Goal: Information Seeking & Learning: Learn about a topic

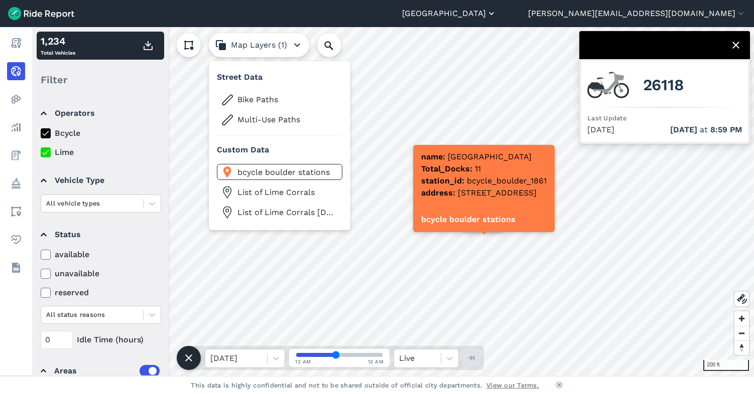
click at [496, 14] on button "[GEOGRAPHIC_DATA]" at bounding box center [449, 14] width 94 height 12
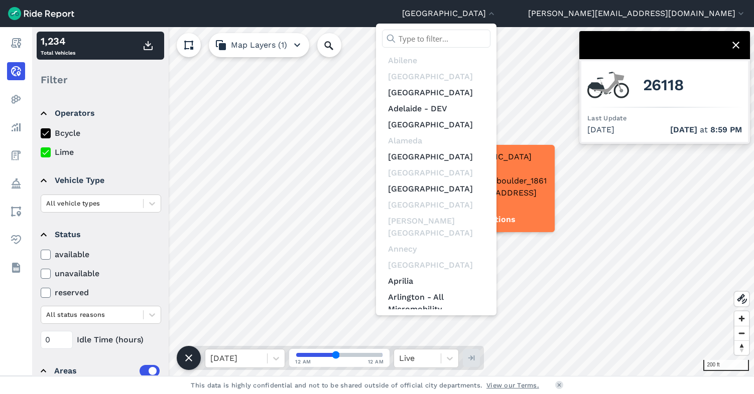
click at [490, 37] on input "text" at bounding box center [436, 39] width 108 height 18
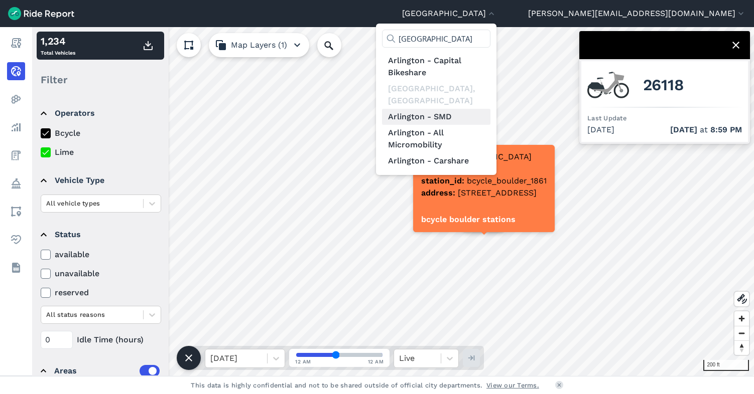
type input "arlington"
click at [490, 109] on link "Arlington - SMD" at bounding box center [436, 117] width 108 height 16
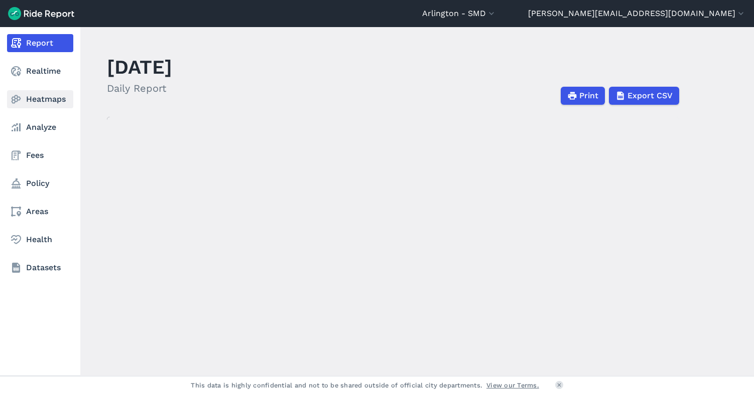
click at [41, 103] on link "Heatmaps" at bounding box center [40, 99] width 66 height 18
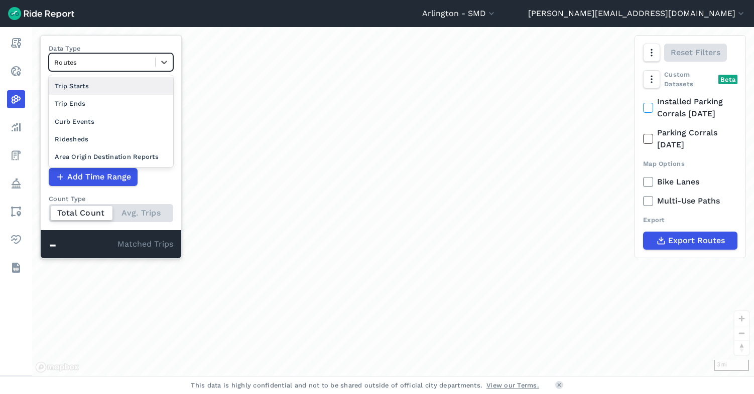
click at [116, 62] on div at bounding box center [102, 63] width 96 height 12
click at [123, 158] on div "Area Origin Destination Reports" at bounding box center [111, 157] width 124 height 18
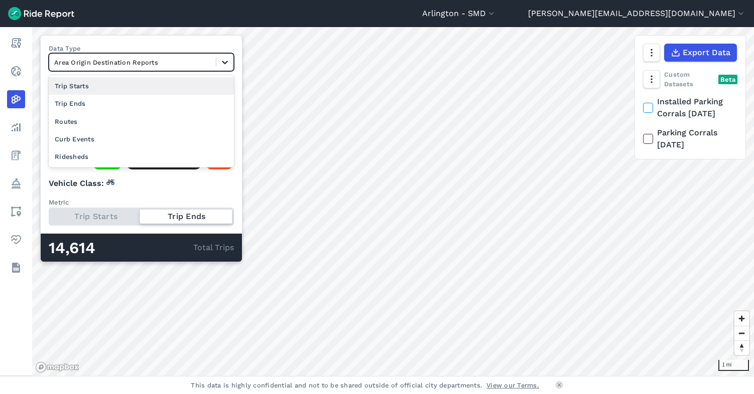
click at [227, 62] on icon at bounding box center [225, 63] width 6 height 4
click at [128, 91] on div "Trip Starts" at bounding box center [141, 86] width 185 height 18
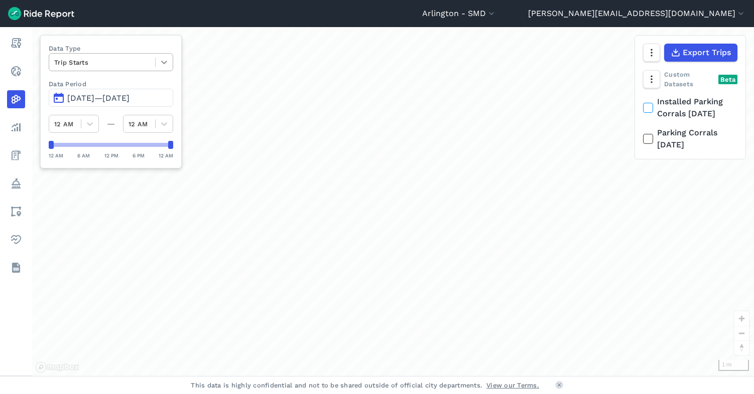
click at [163, 63] on icon at bounding box center [164, 63] width 6 height 4
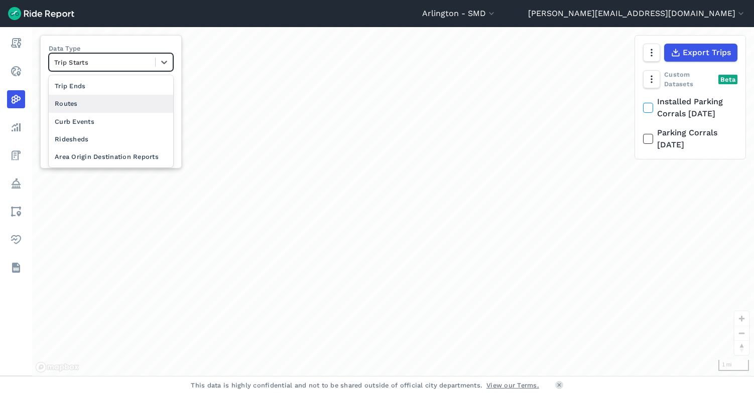
click at [115, 103] on div "Routes" at bounding box center [111, 104] width 124 height 18
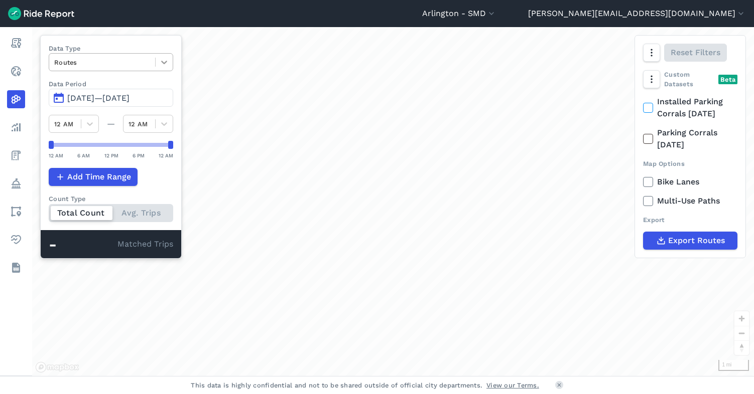
click at [162, 59] on icon at bounding box center [164, 62] width 10 height 10
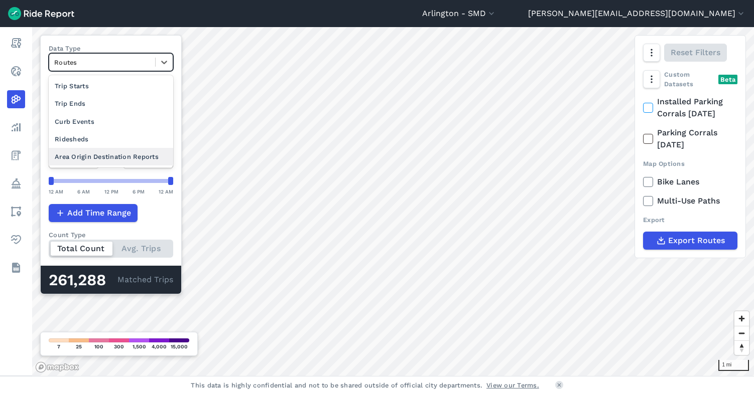
click at [115, 157] on div "Area Origin Destination Reports" at bounding box center [111, 157] width 124 height 18
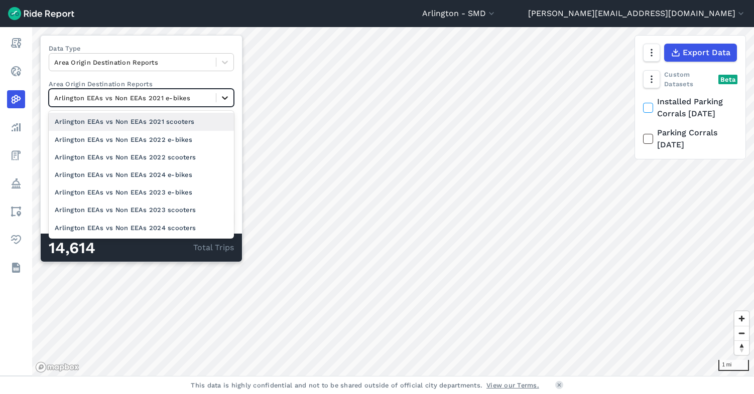
click at [226, 97] on icon at bounding box center [225, 98] width 10 height 10
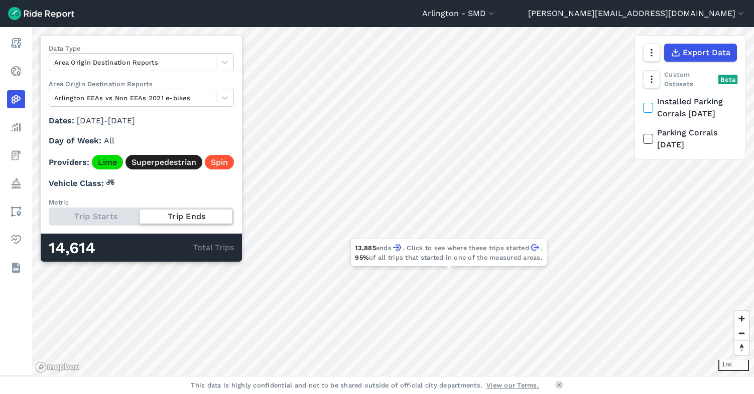
click at [103, 215] on div "Trip Starts Trip Ends" at bounding box center [141, 217] width 185 height 18
click at [49, 214] on input "Metric Trip Starts Trip Ends" at bounding box center [49, 211] width 0 height 7
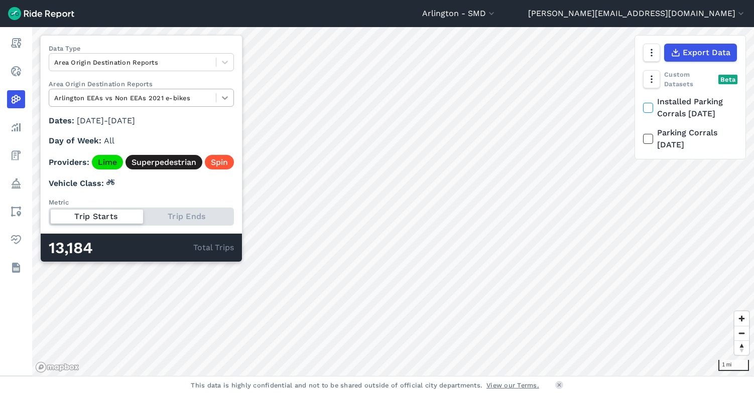
click at [228, 95] on icon at bounding box center [225, 98] width 10 height 10
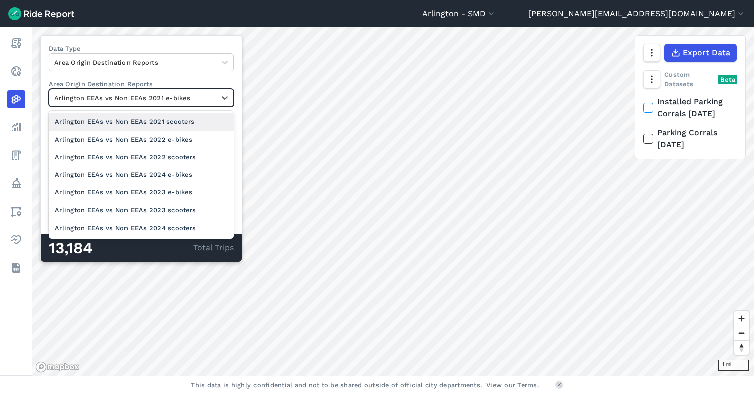
click at [187, 127] on div "Arlington EEAs vs Non EEAs 2021 scooters" at bounding box center [141, 122] width 185 height 18
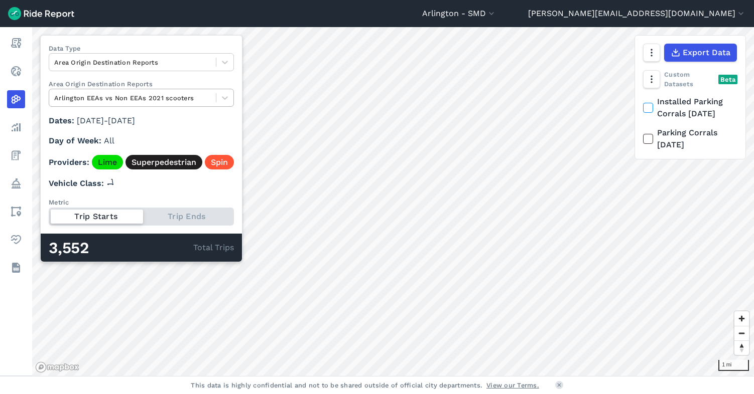
click at [191, 96] on div at bounding box center [132, 98] width 157 height 12
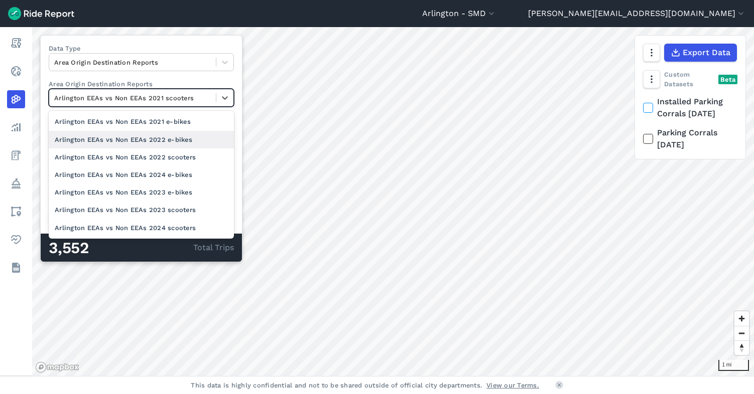
click at [168, 142] on div "Arlington EEAs vs Non EEAs 2022 e-bikes" at bounding box center [141, 140] width 185 height 18
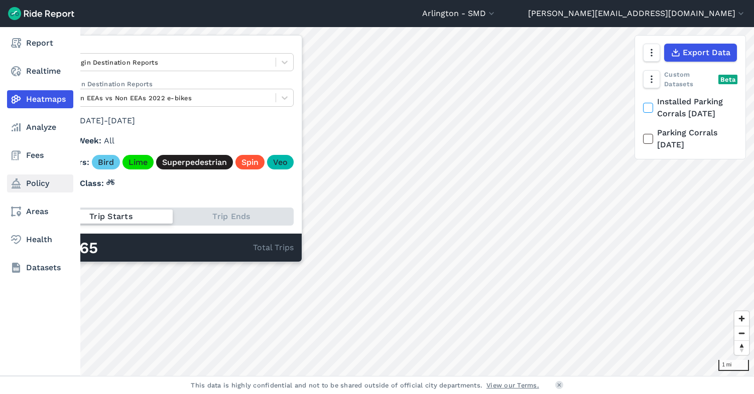
click at [39, 184] on link "Policy" at bounding box center [40, 184] width 66 height 18
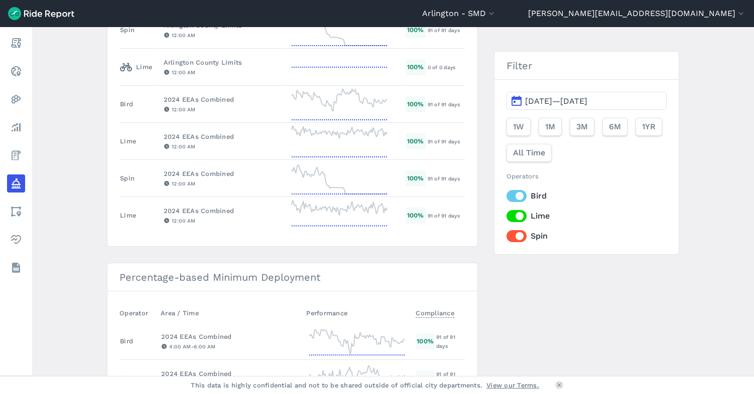
scroll to position [637, 0]
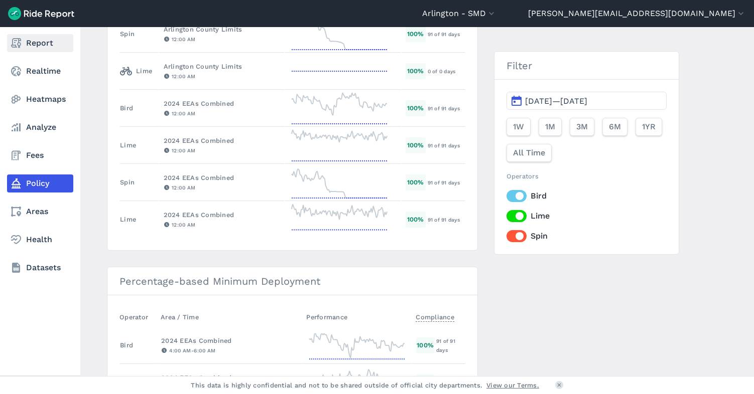
click at [42, 44] on link "Report" at bounding box center [40, 43] width 66 height 18
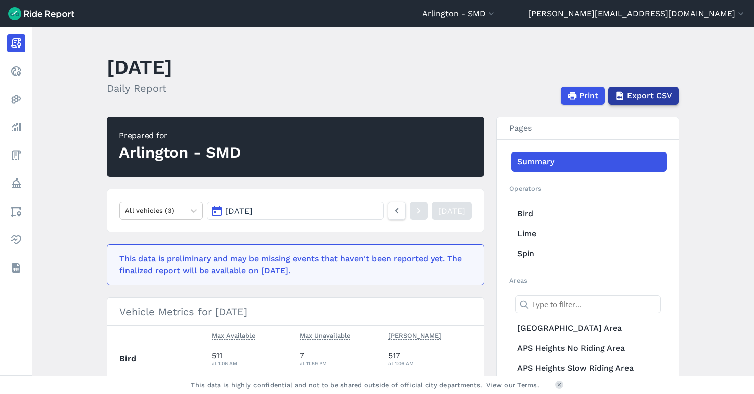
click at [638, 96] on span "Export CSV" at bounding box center [649, 96] width 45 height 12
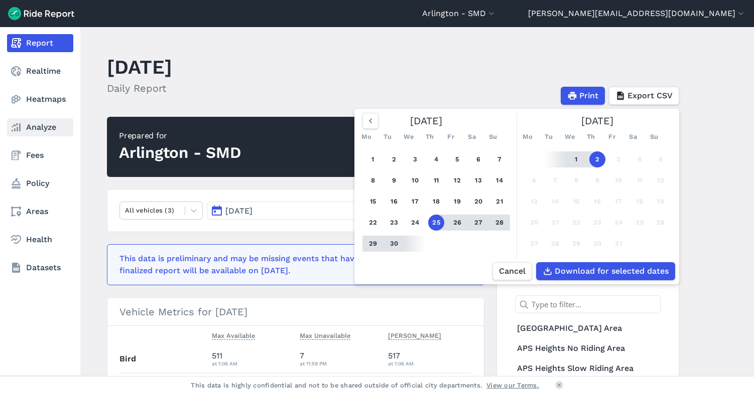
drag, startPoint x: 34, startPoint y: 124, endPoint x: 40, endPoint y: 128, distance: 7.4
click at [34, 124] on link "Analyze" at bounding box center [40, 127] width 66 height 18
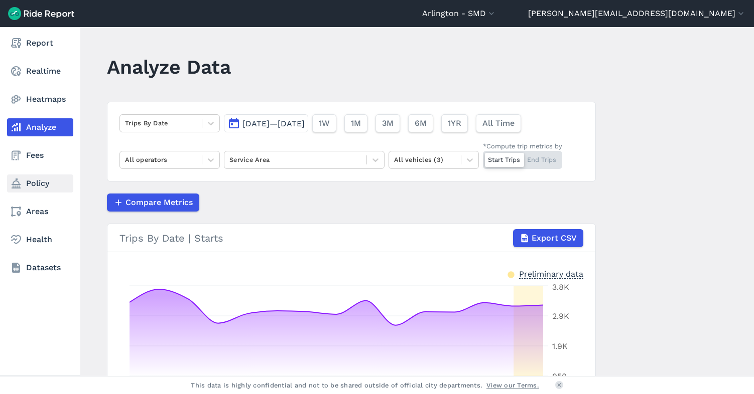
click at [38, 181] on link "Policy" at bounding box center [40, 184] width 66 height 18
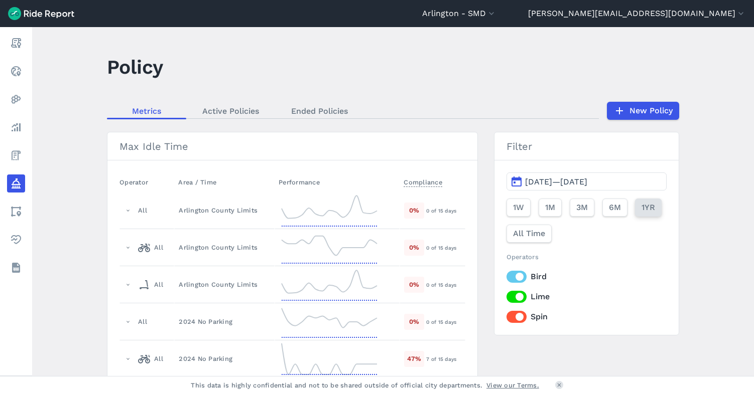
click at [646, 206] on span "1YR" at bounding box center [648, 208] width 14 height 12
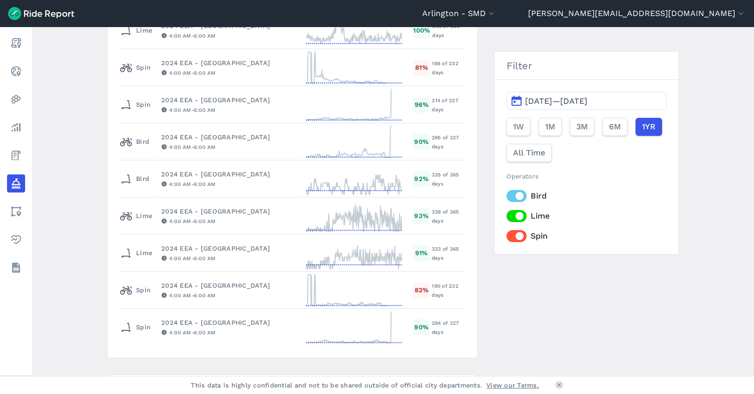
scroll to position [2940, 0]
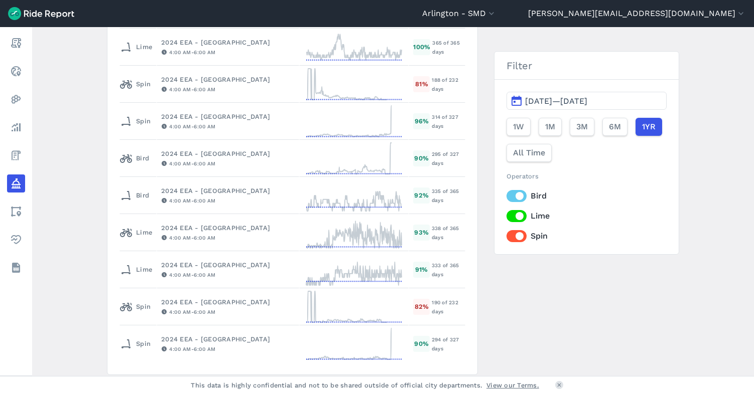
click at [85, 111] on main "Policy Metrics Active Policies Ended Policies New Policy Max Idle Time Operator…" at bounding box center [393, 201] width 722 height 349
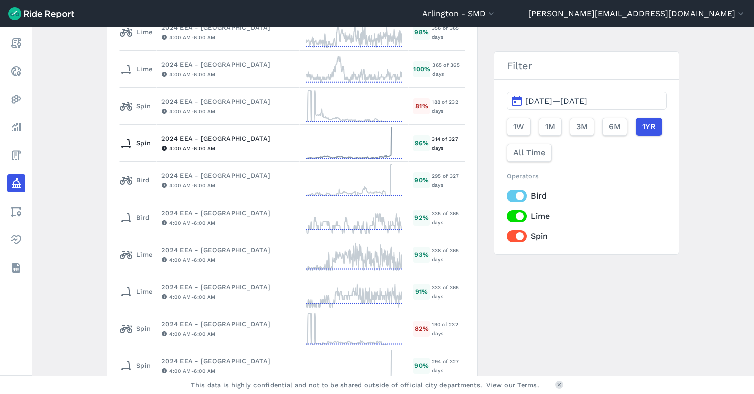
scroll to position [3784, 0]
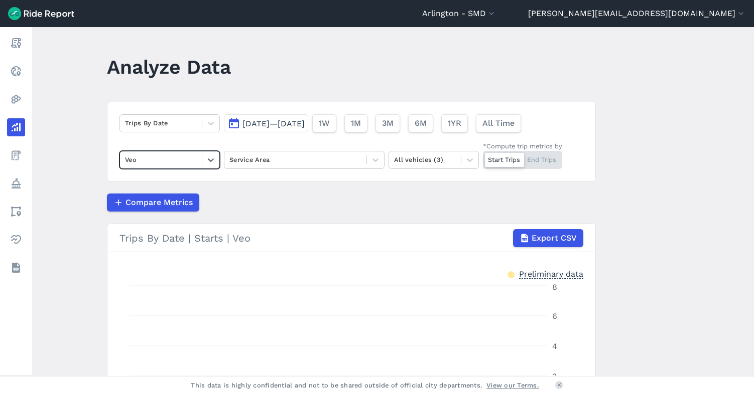
scroll to position [74, 0]
